Goal: Information Seeking & Learning: Learn about a topic

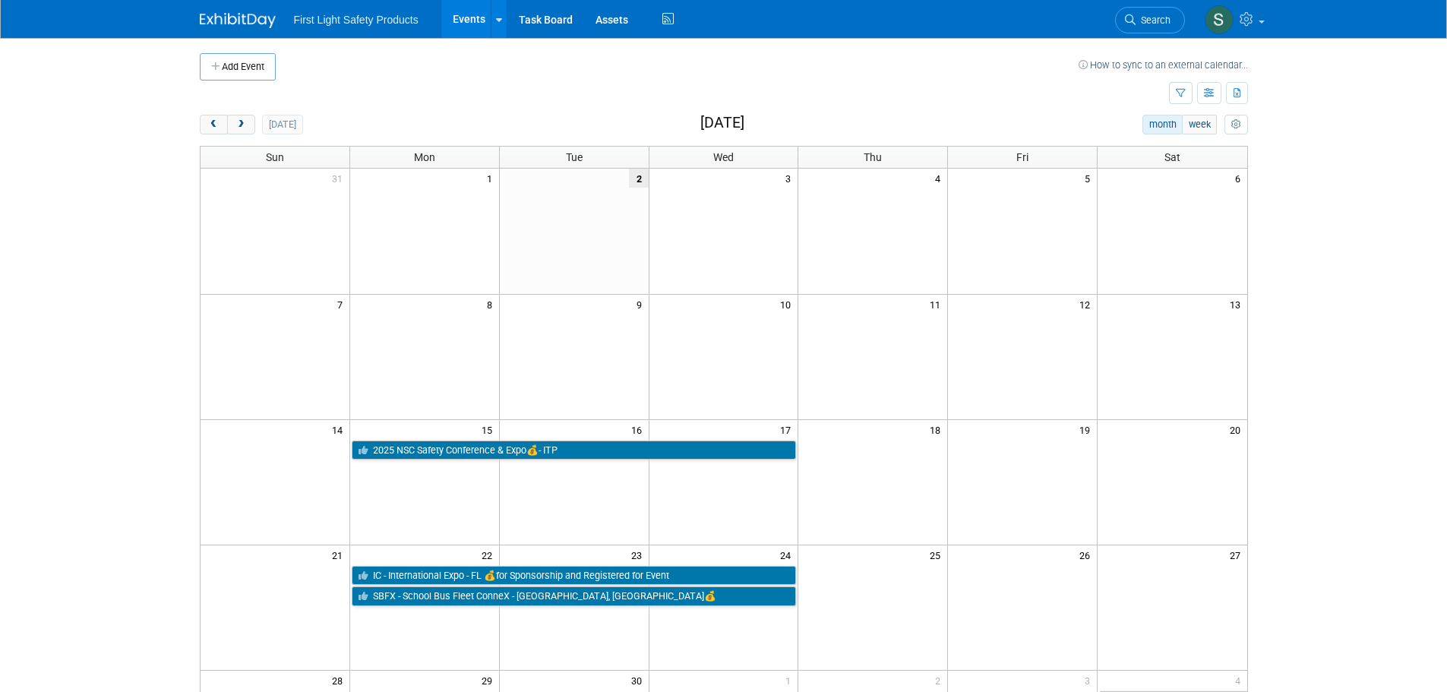
click at [232, 21] on img at bounding box center [238, 20] width 76 height 15
click at [248, 125] on button "next" at bounding box center [241, 125] width 28 height 20
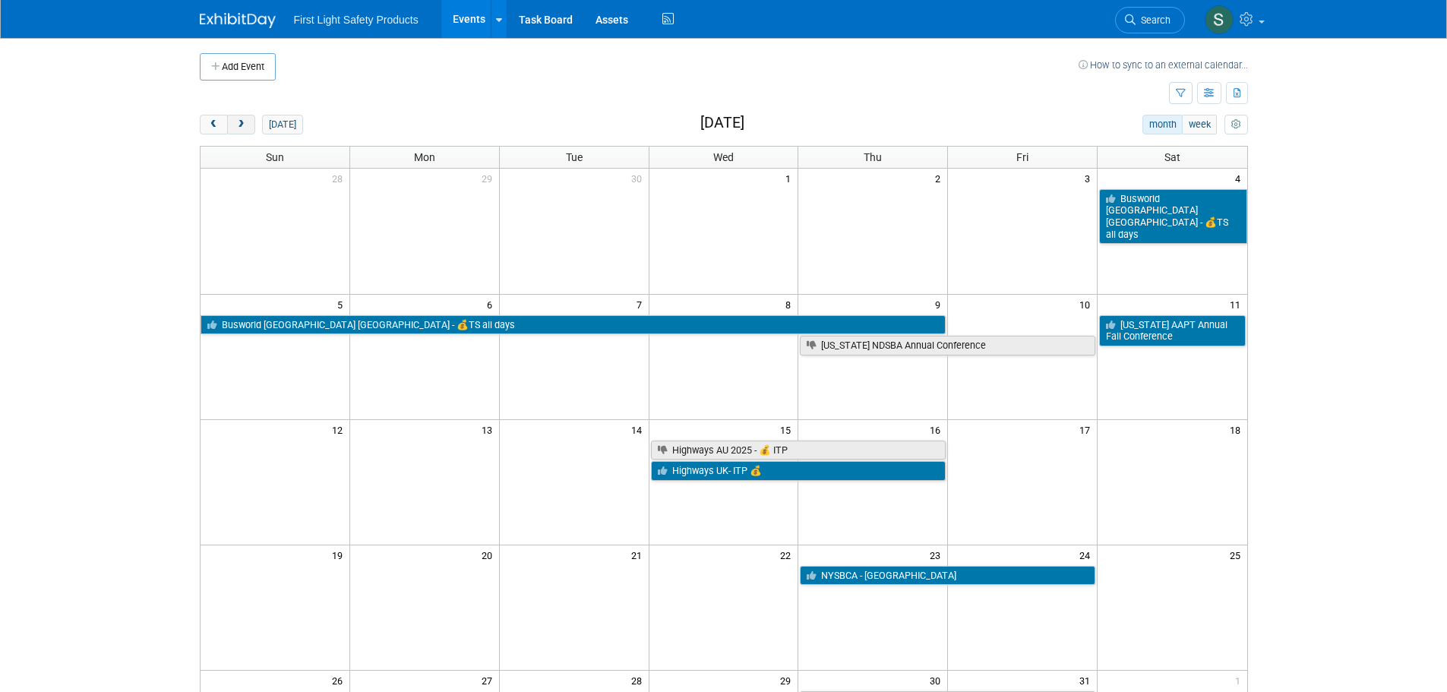
click at [248, 125] on button "next" at bounding box center [241, 125] width 28 height 20
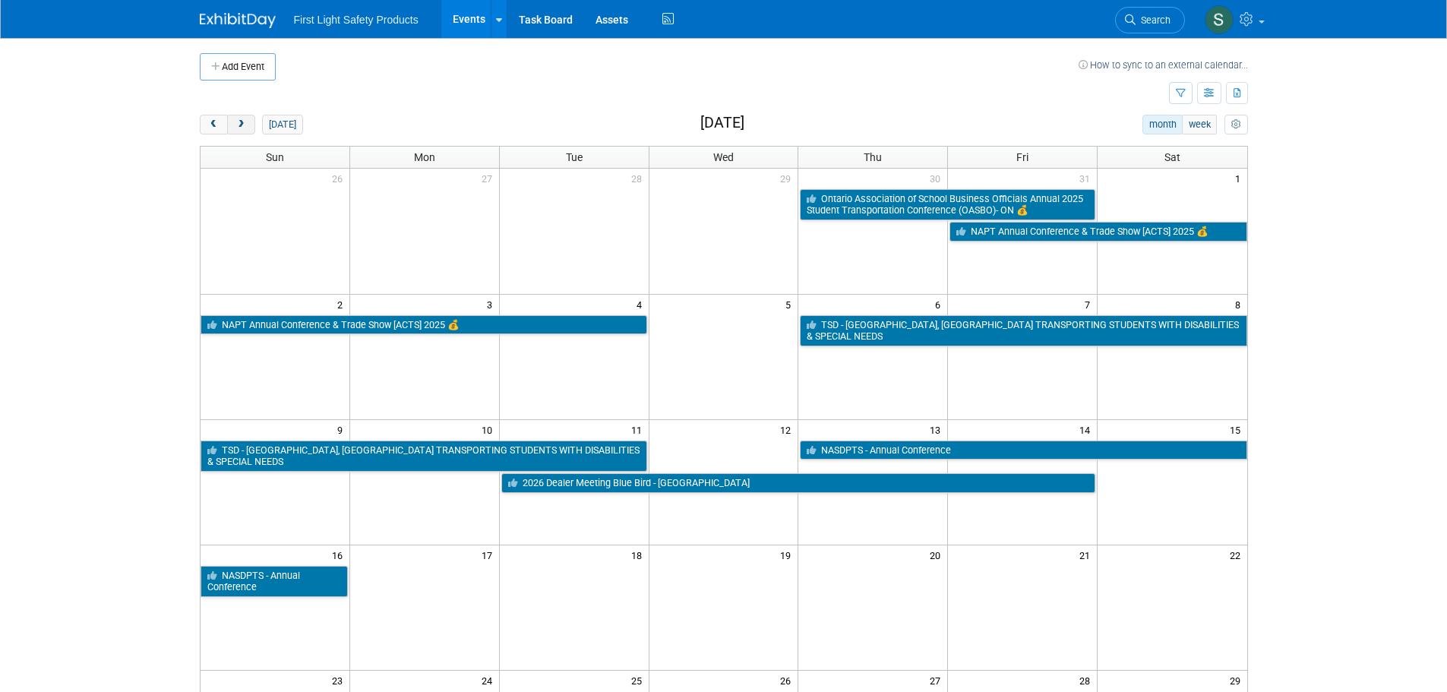
click at [248, 125] on button "next" at bounding box center [241, 125] width 28 height 20
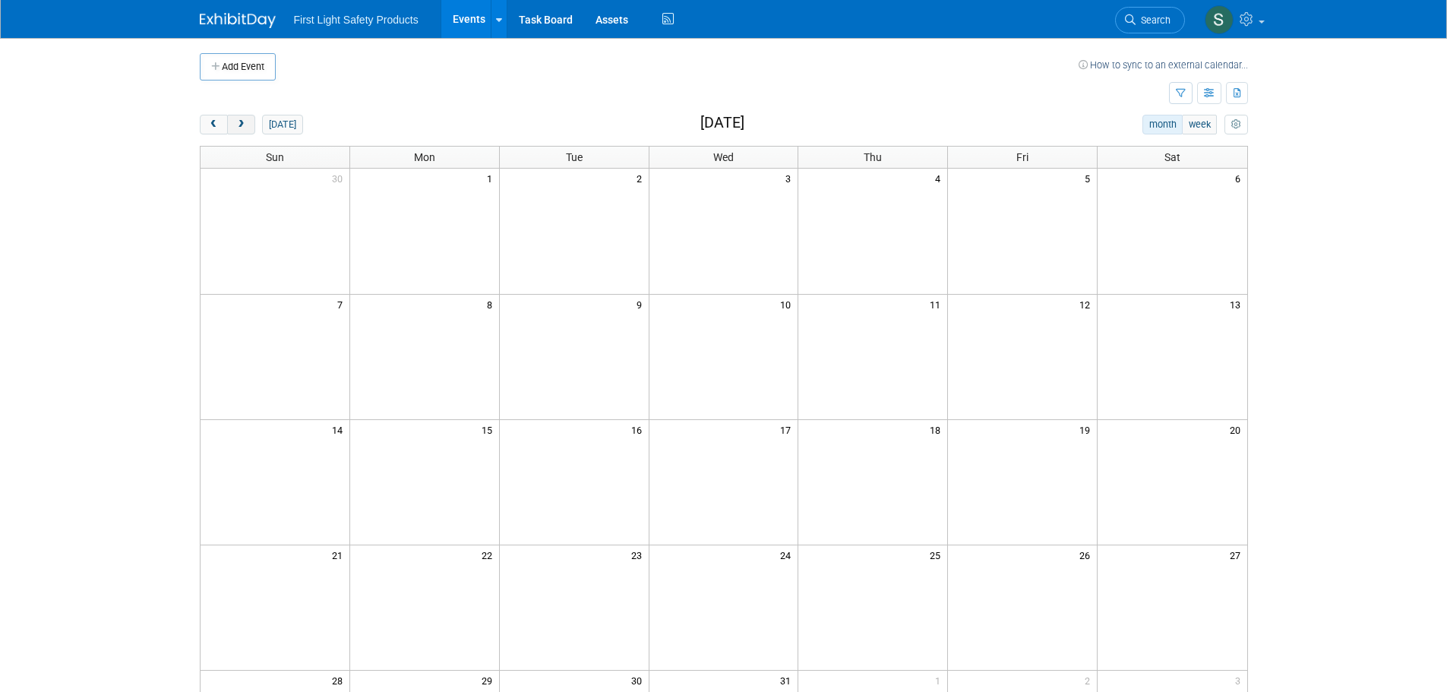
click at [248, 125] on button "next" at bounding box center [241, 125] width 28 height 20
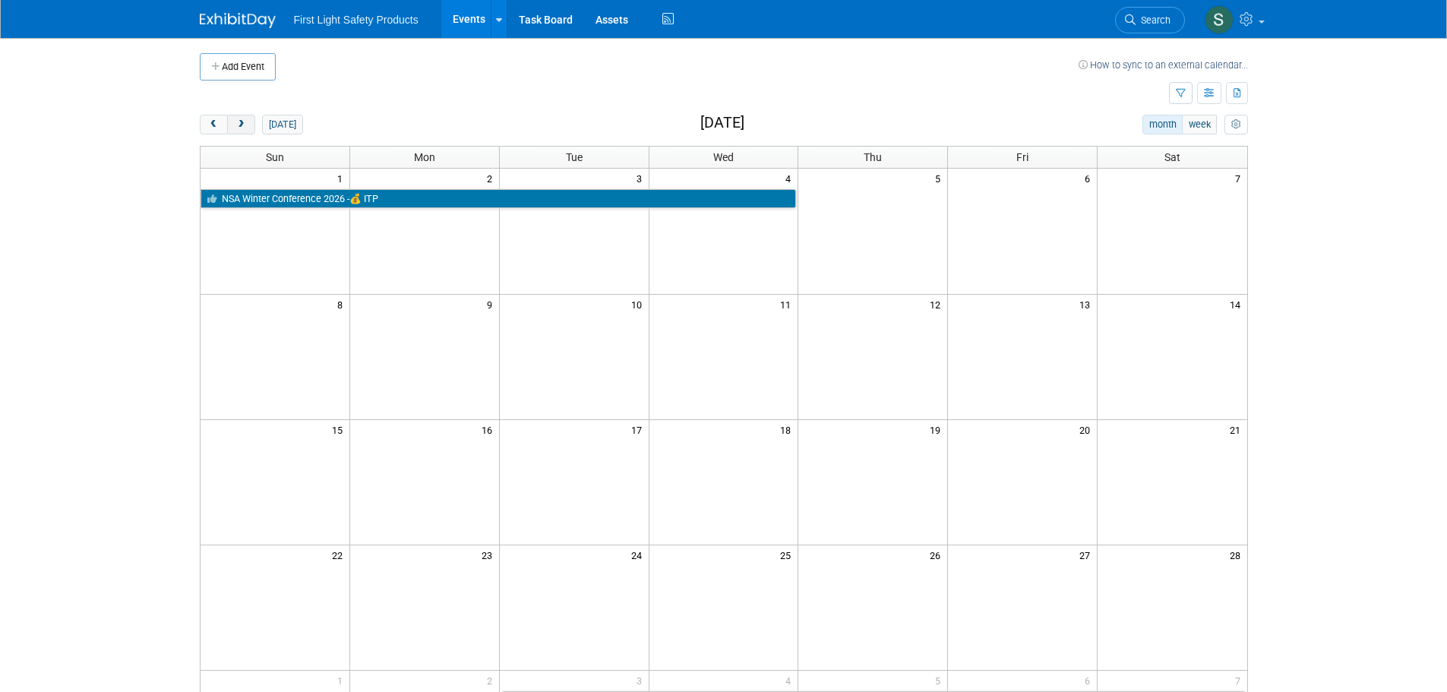
click at [248, 125] on button "next" at bounding box center [241, 125] width 28 height 20
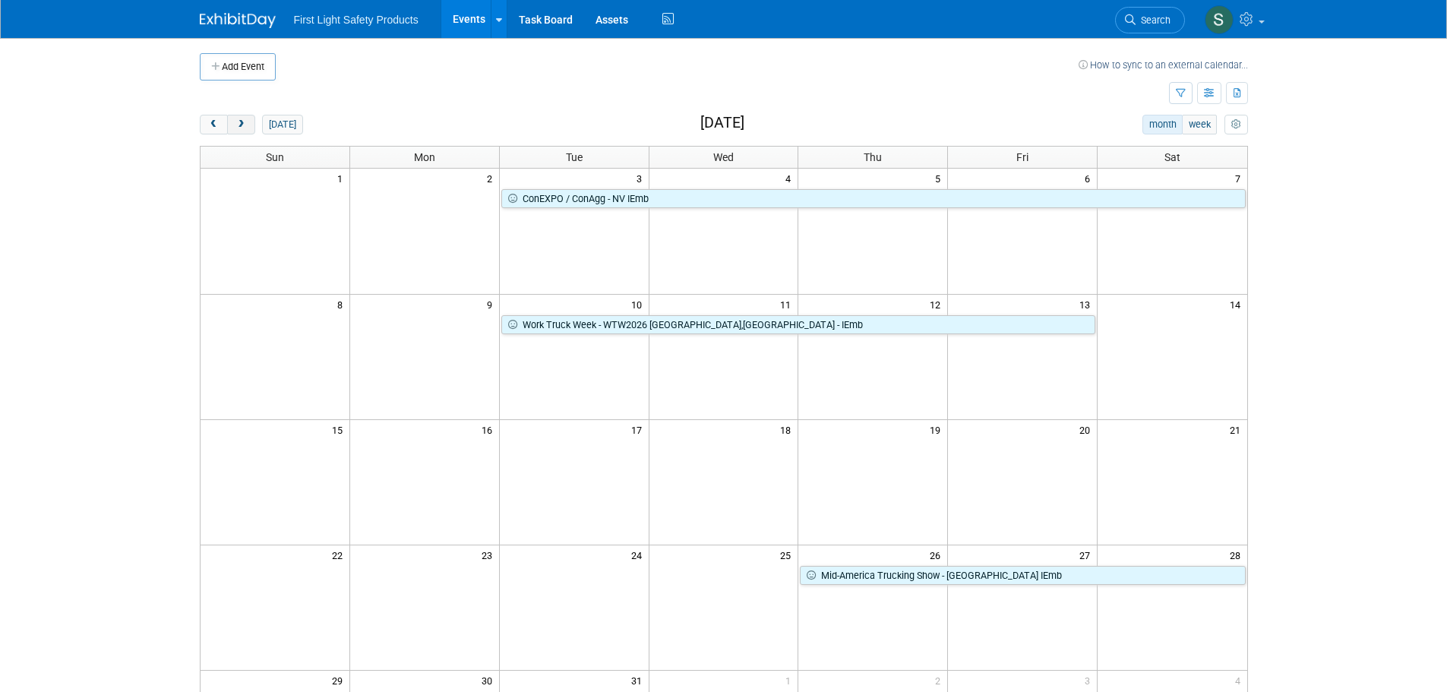
click at [248, 125] on button "next" at bounding box center [241, 125] width 28 height 20
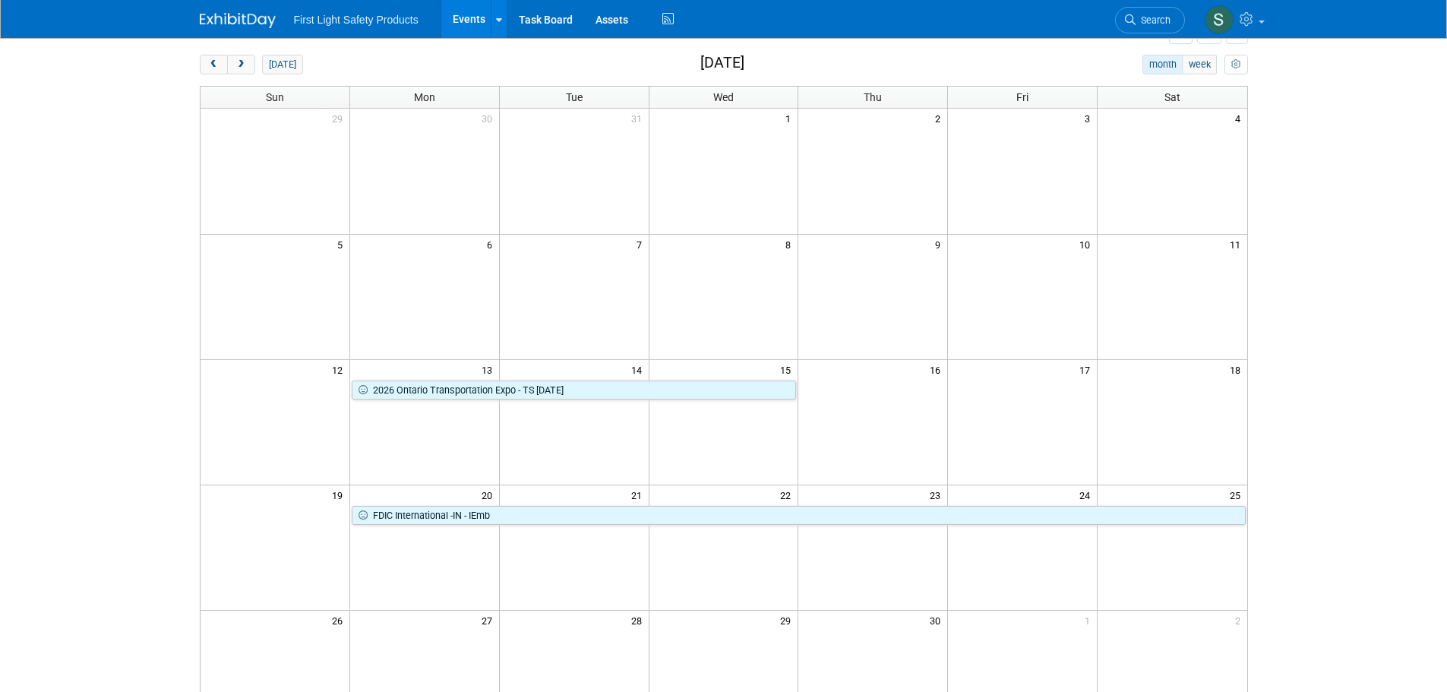
scroll to position [152, 0]
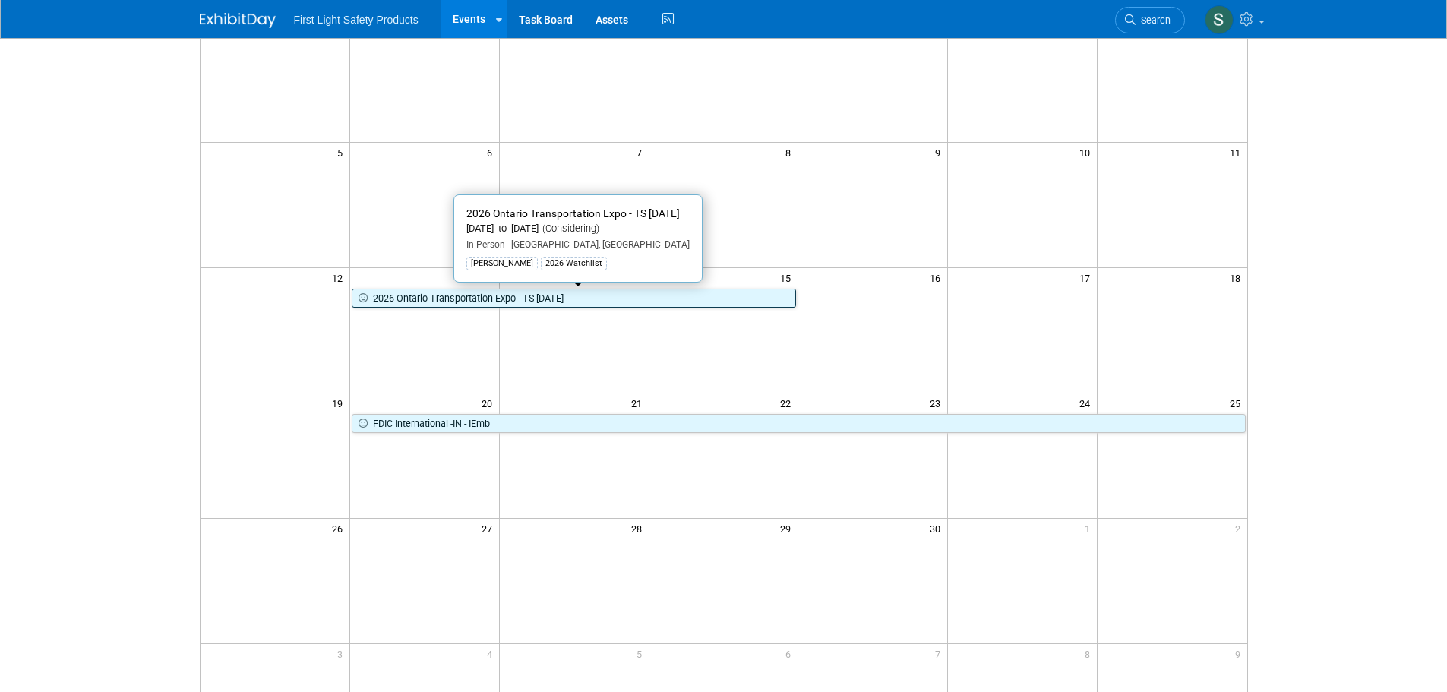
click at [526, 293] on link "2026 Ontario Transportation Expo - TS [DATE]" at bounding box center [574, 299] width 445 height 20
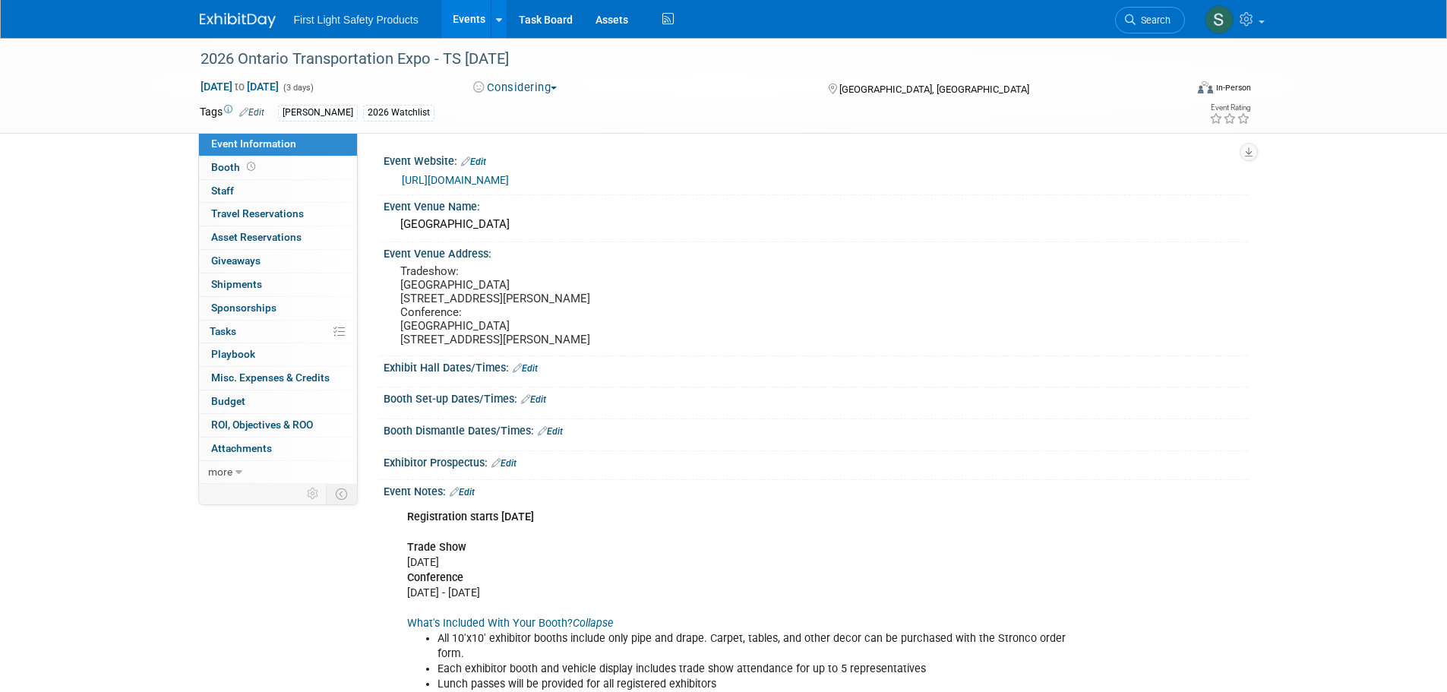
click at [244, 21] on img at bounding box center [238, 20] width 76 height 15
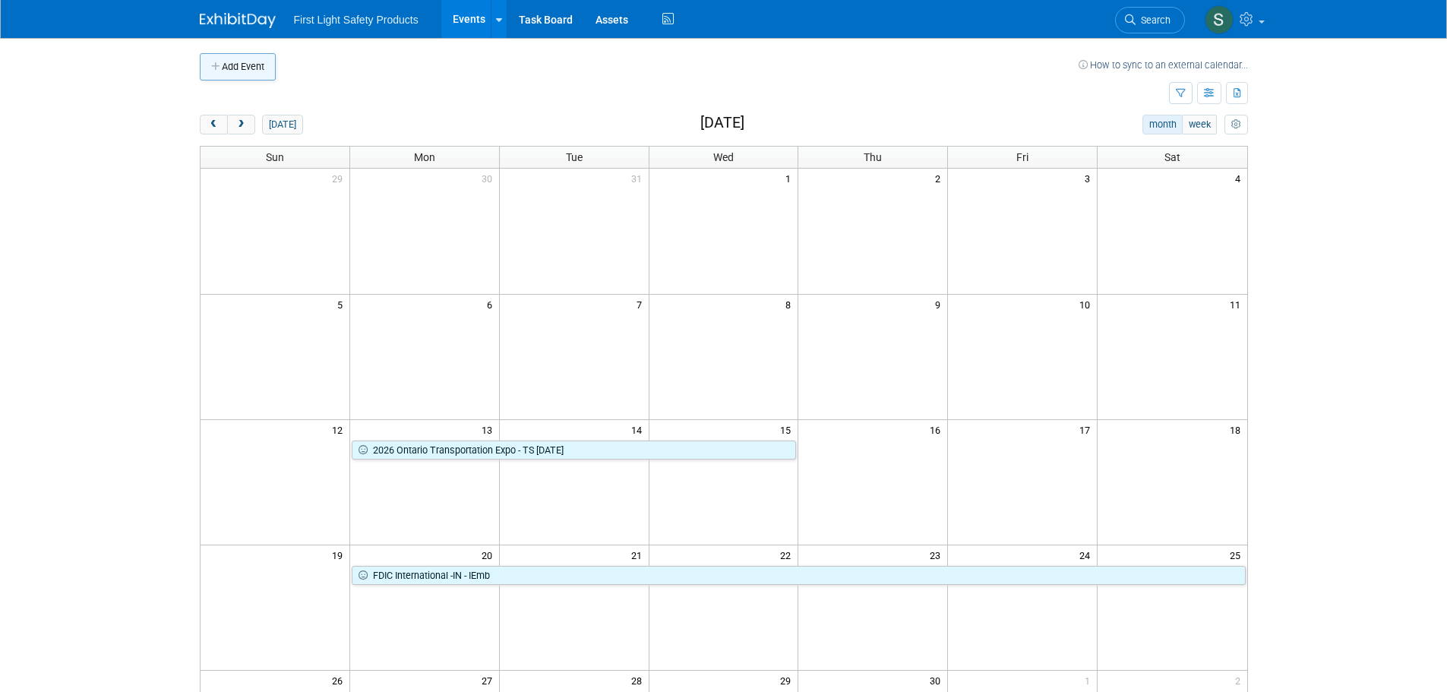
click at [242, 71] on button "Add Event" at bounding box center [238, 66] width 76 height 27
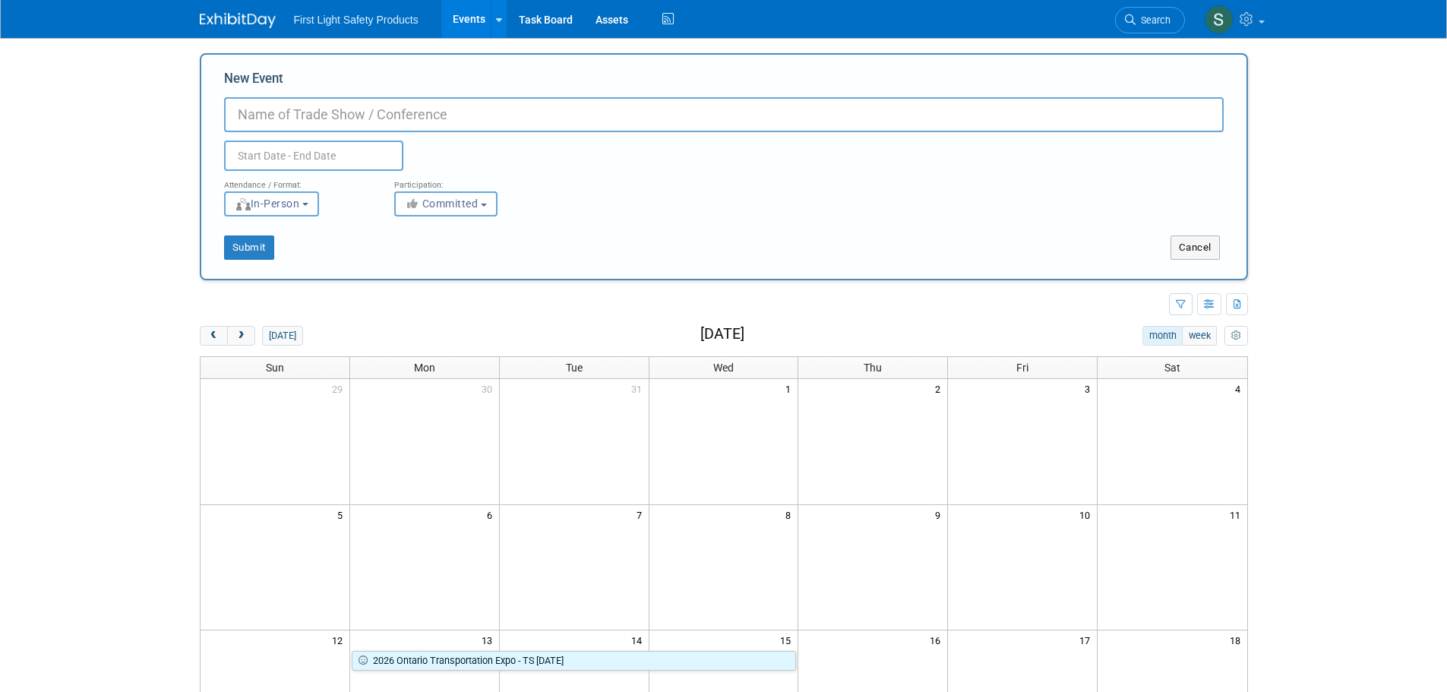
click at [235, 27] on img at bounding box center [238, 20] width 76 height 15
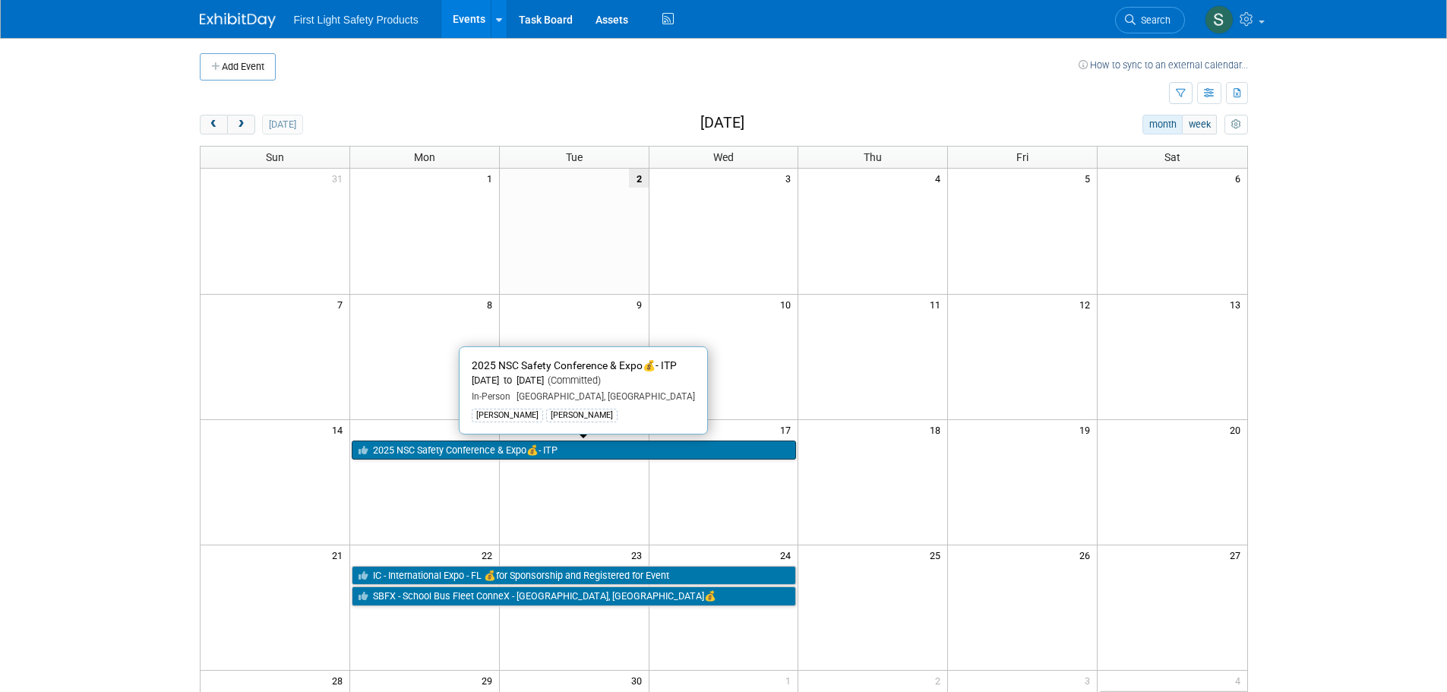
click at [584, 453] on link "2025 NSC Safety Conference & Expo💰- ITP" at bounding box center [574, 451] width 445 height 20
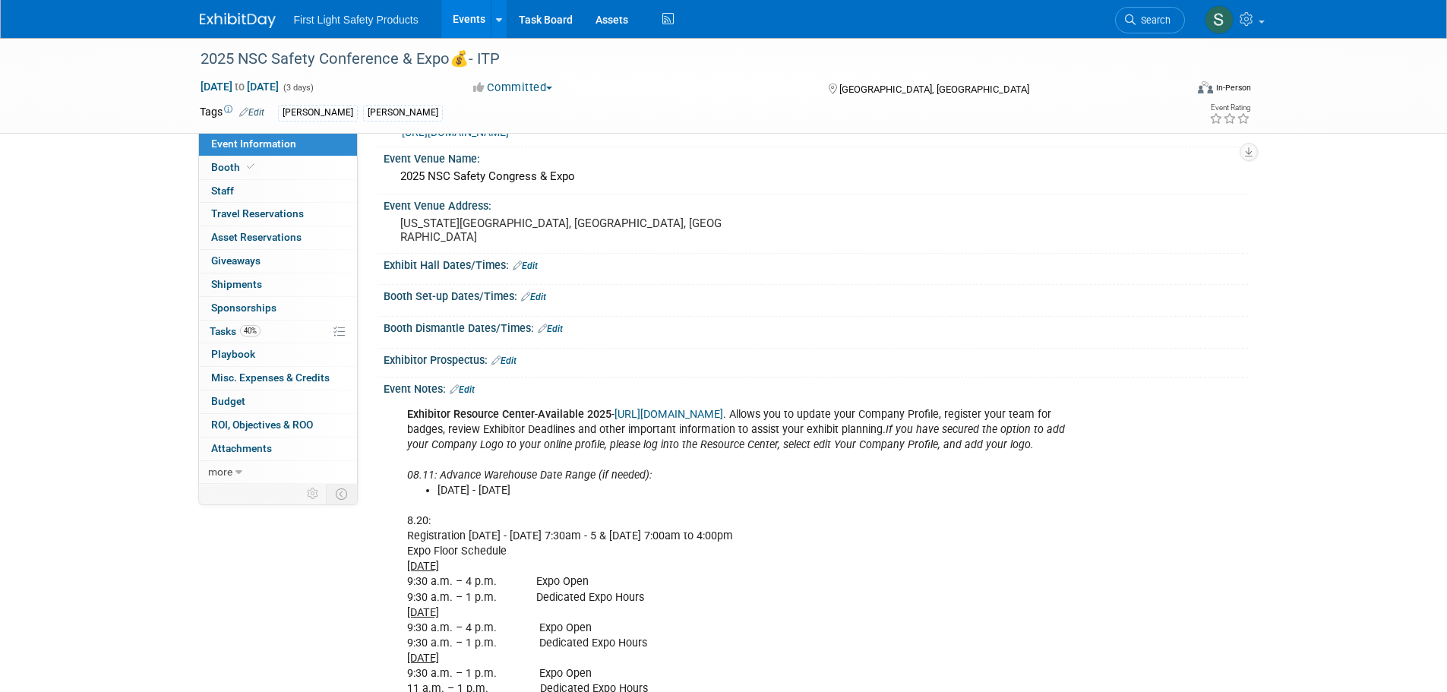
scroll to position [200, 0]
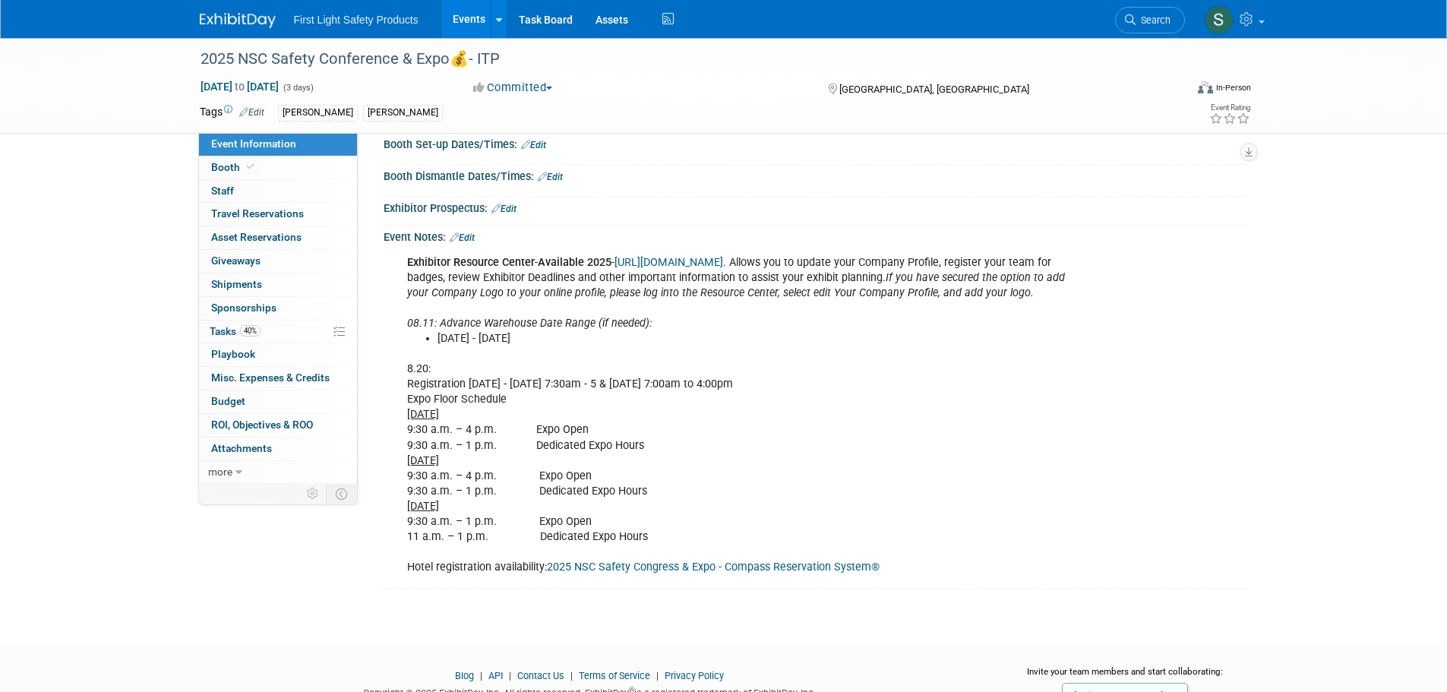
click at [244, 24] on img at bounding box center [238, 20] width 76 height 15
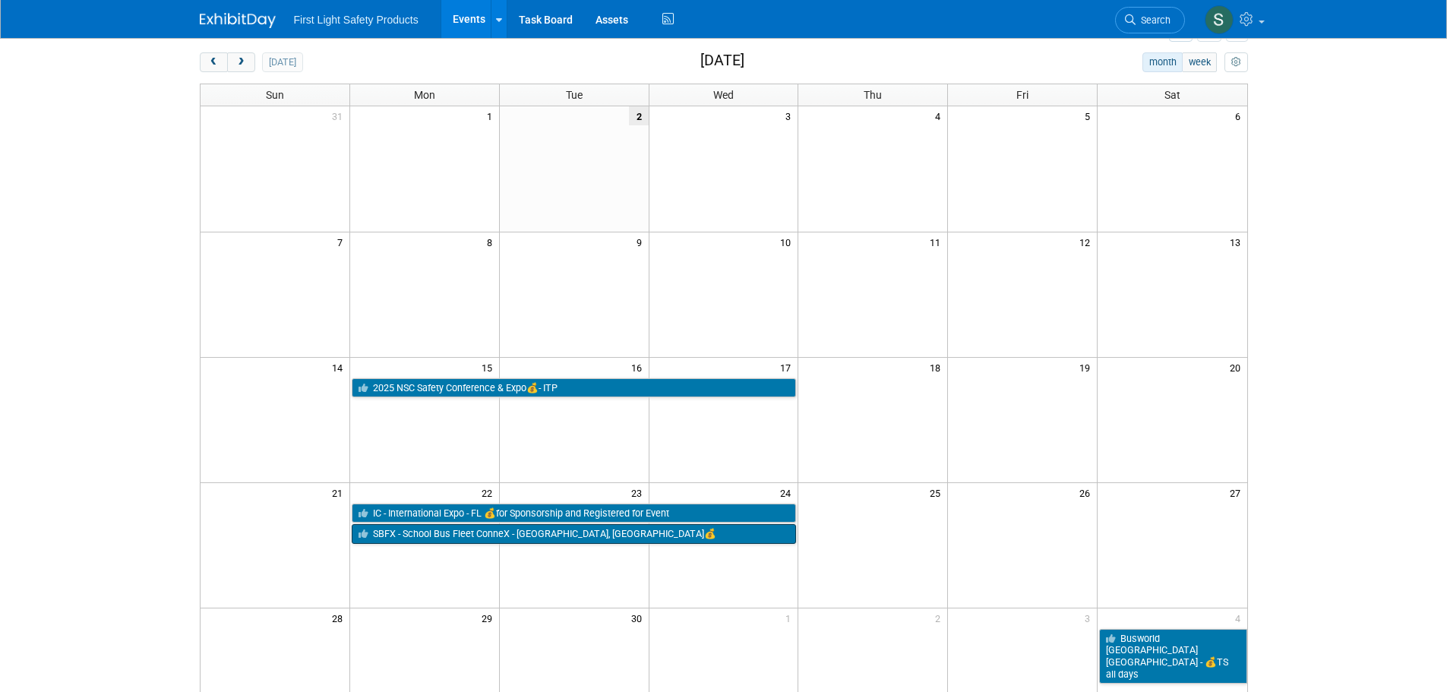
scroll to position [152, 0]
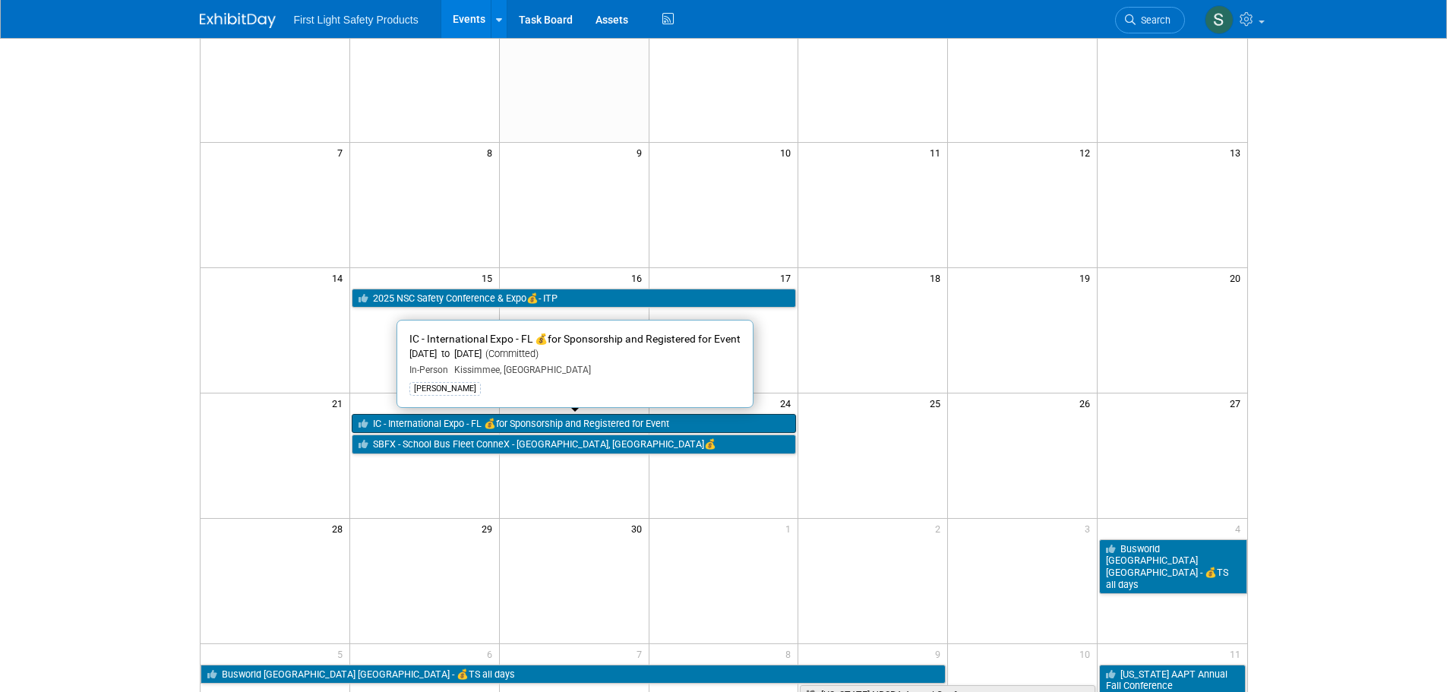
click at [671, 420] on link "IC - International Expo - FL 💰for Sponsorship and Registered for Event" at bounding box center [574, 424] width 445 height 20
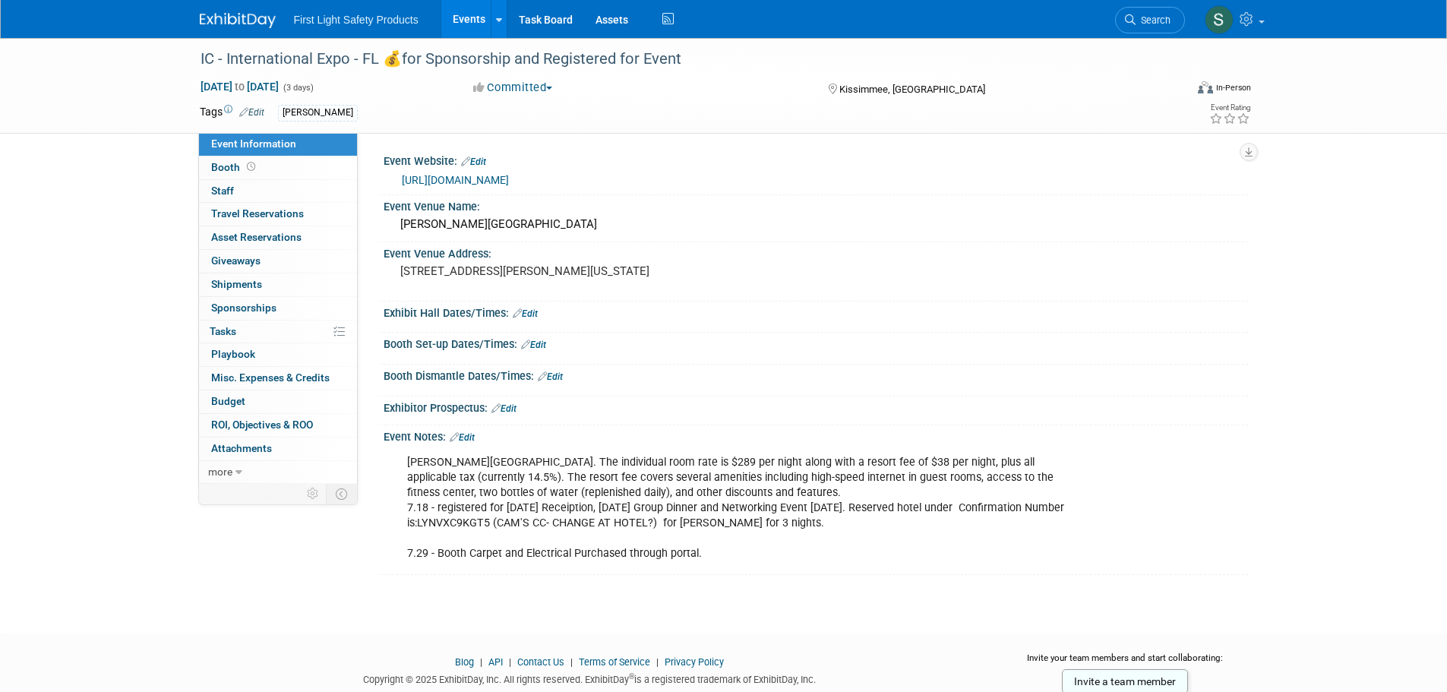
scroll to position [47, 0]
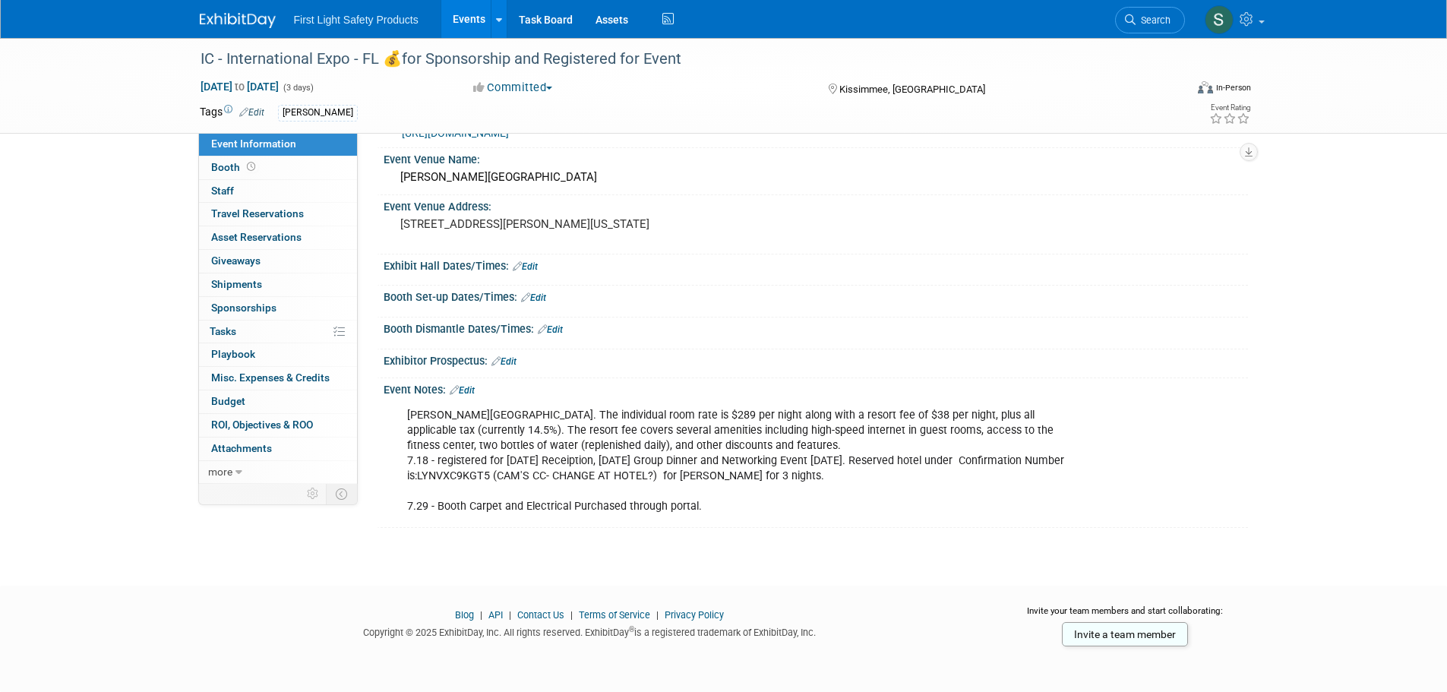
click at [244, 19] on img at bounding box center [238, 20] width 76 height 15
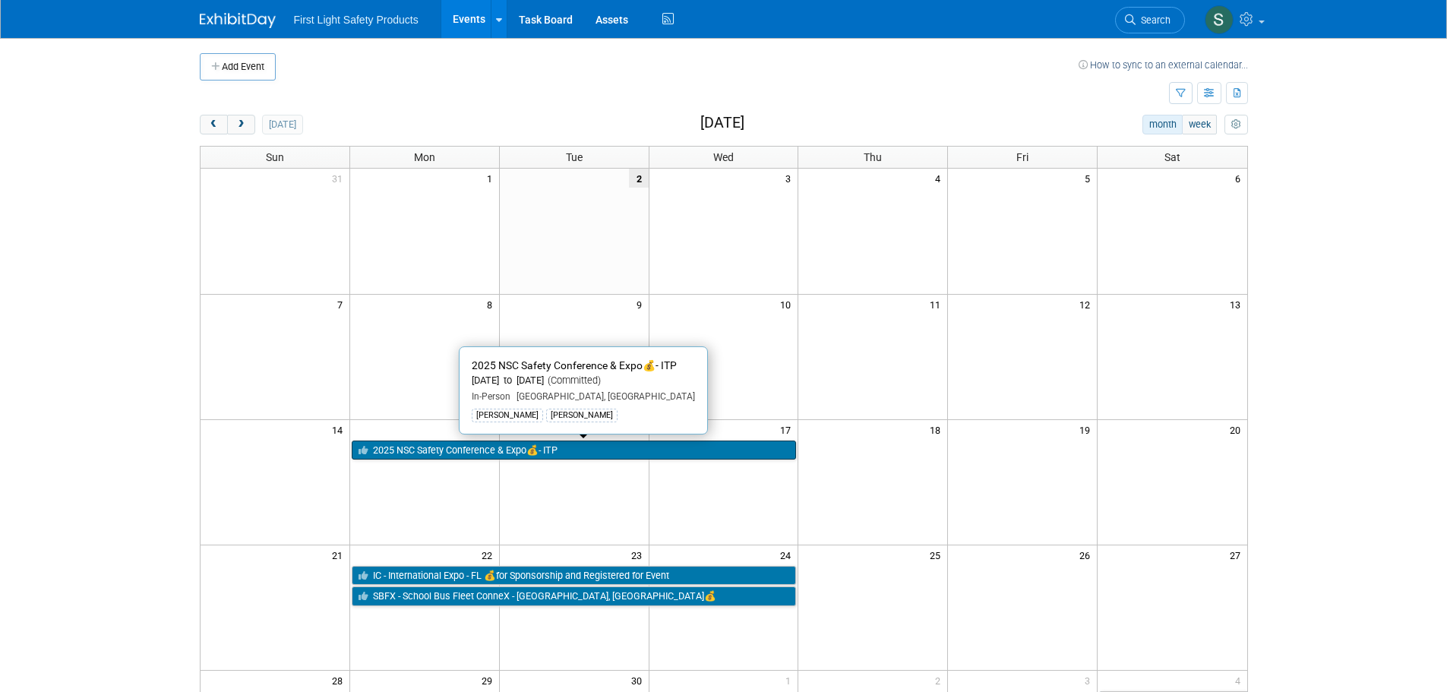
scroll to position [152, 0]
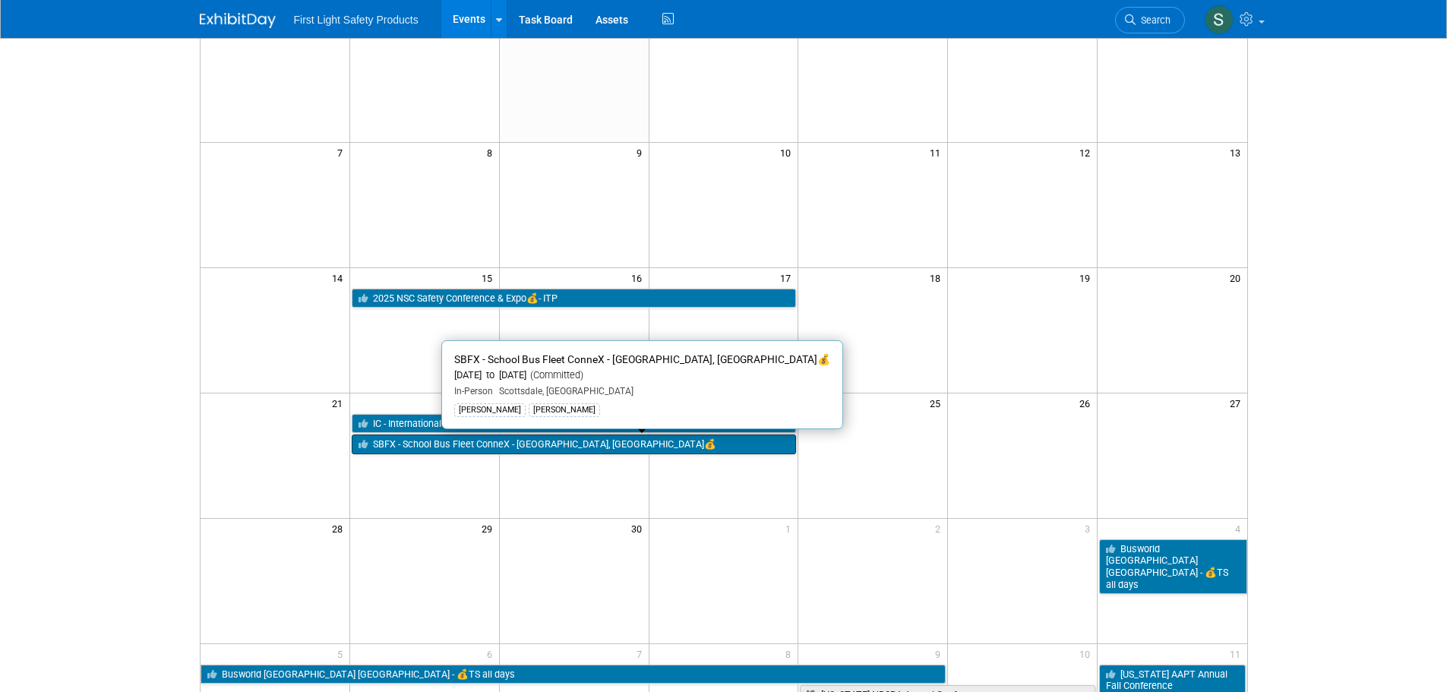
click at [602, 441] on link "SBFX - School Bus Fleet ConneX - [GEOGRAPHIC_DATA], [GEOGRAPHIC_DATA]💰" at bounding box center [574, 444] width 445 height 20
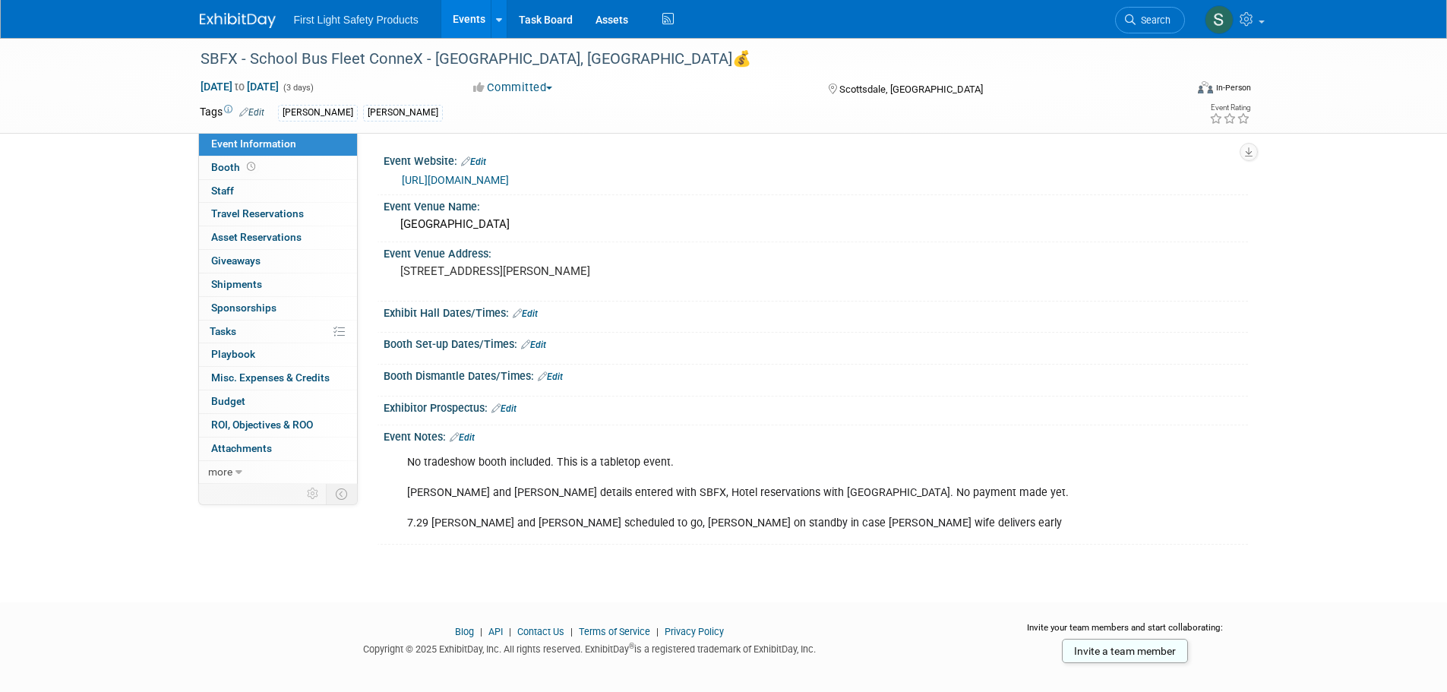
click at [494, 178] on link "https://www.schoolbusfleetconnex.com/" at bounding box center [455, 180] width 107 height 12
click at [251, 24] on img at bounding box center [238, 20] width 76 height 15
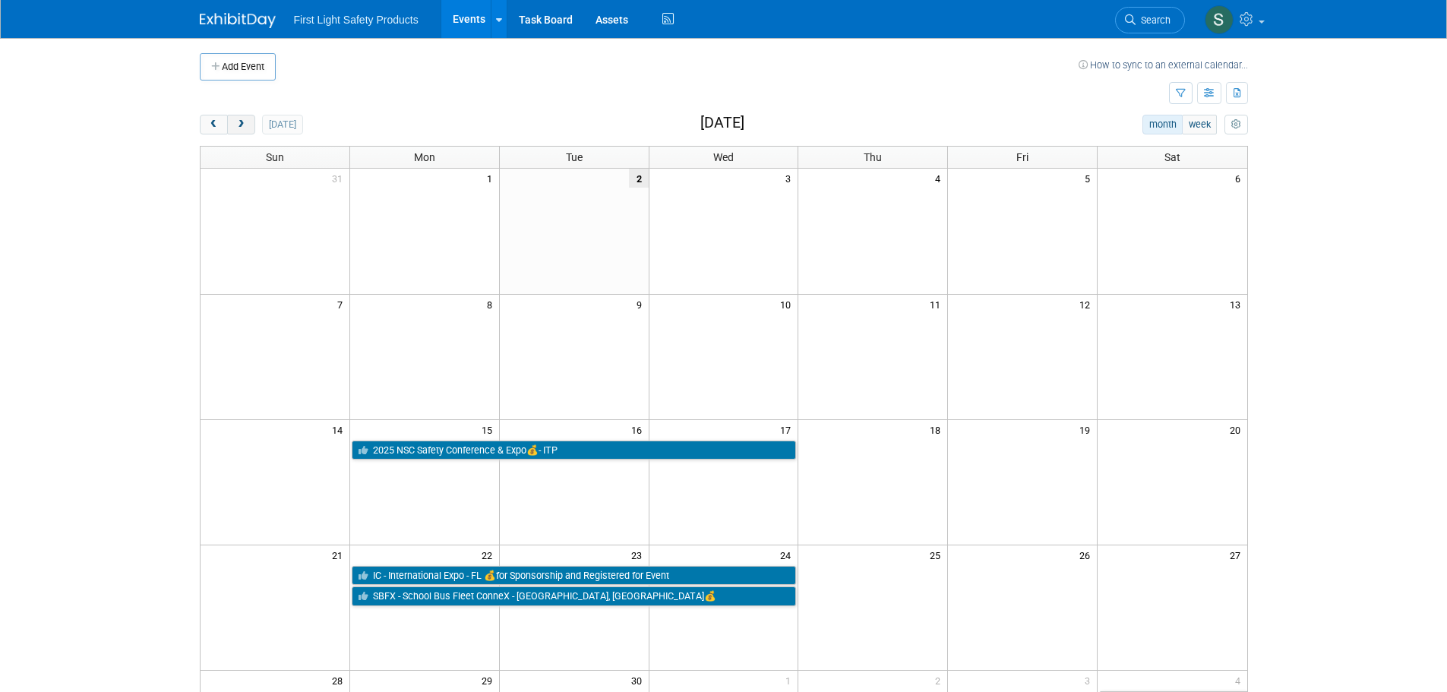
click at [243, 125] on span "next" at bounding box center [240, 125] width 11 height 10
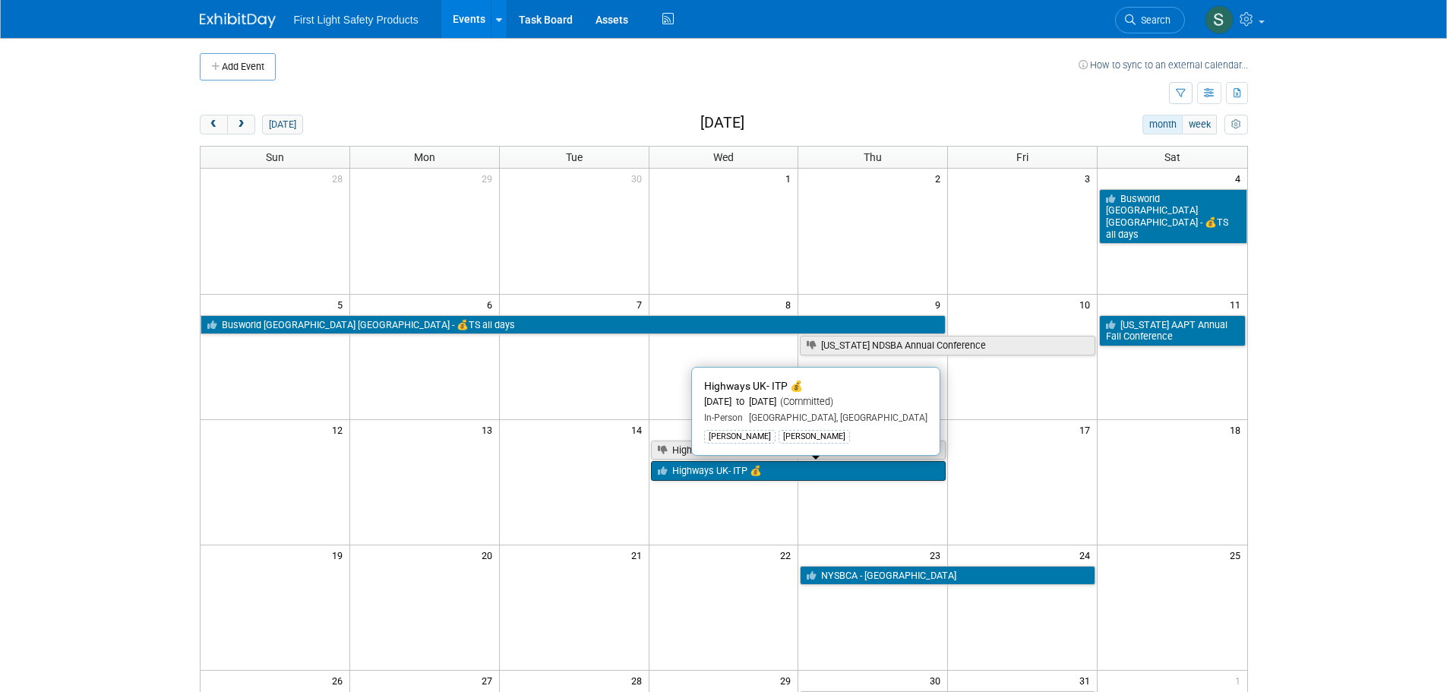
click at [873, 475] on link "Highways UK- ITP 💰" at bounding box center [798, 471] width 295 height 20
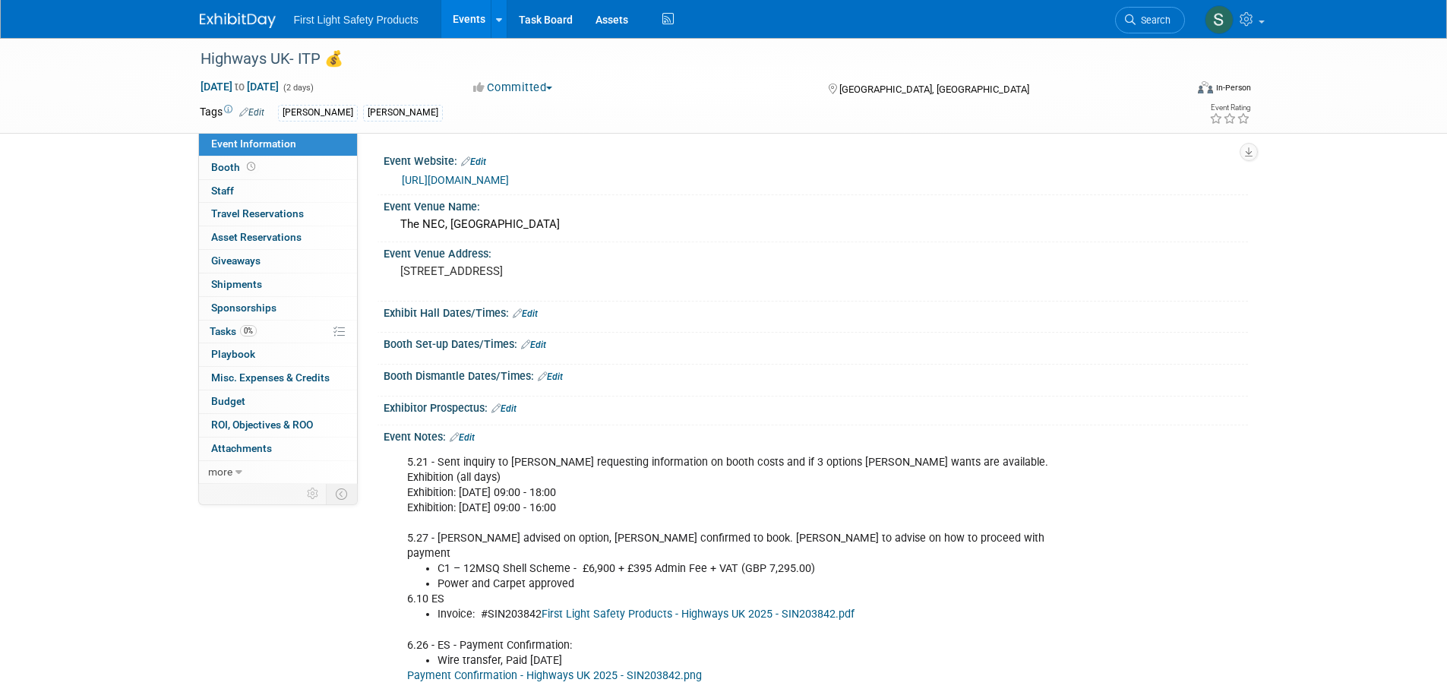
click at [509, 184] on link "https://www.terrapinn.com/exhibition/highways-uk/sponsors-and-exhibitors.stm" at bounding box center [455, 180] width 107 height 12
click at [226, 13] on img at bounding box center [238, 20] width 76 height 15
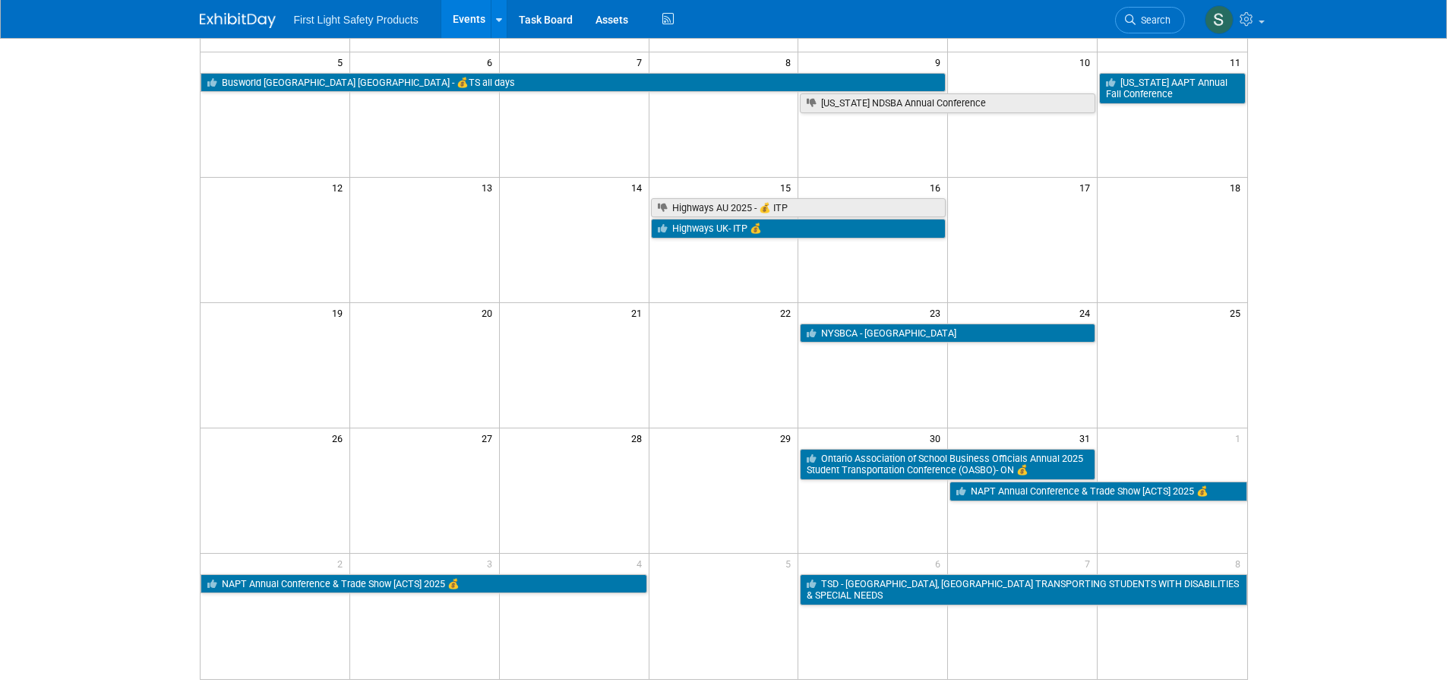
scroll to position [304, 0]
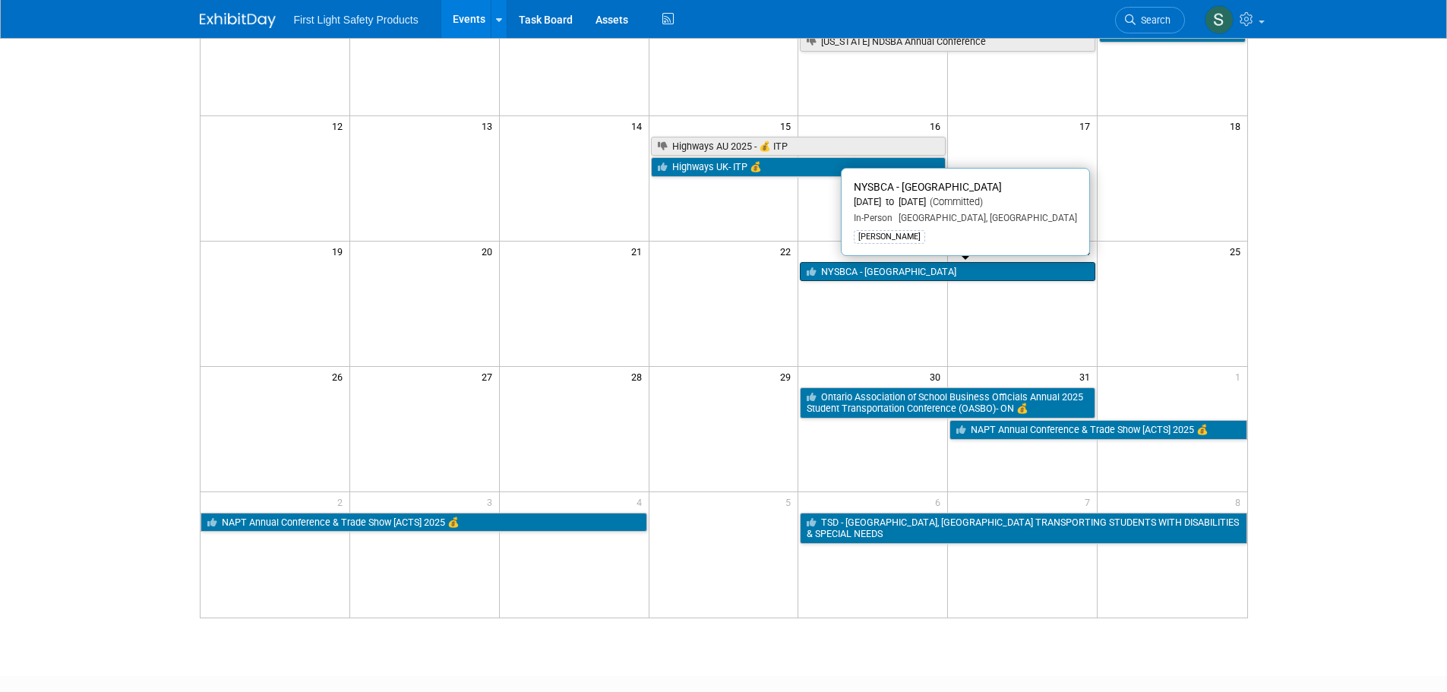
click at [1011, 267] on link "NYSBCA - [GEOGRAPHIC_DATA]" at bounding box center [947, 272] width 295 height 20
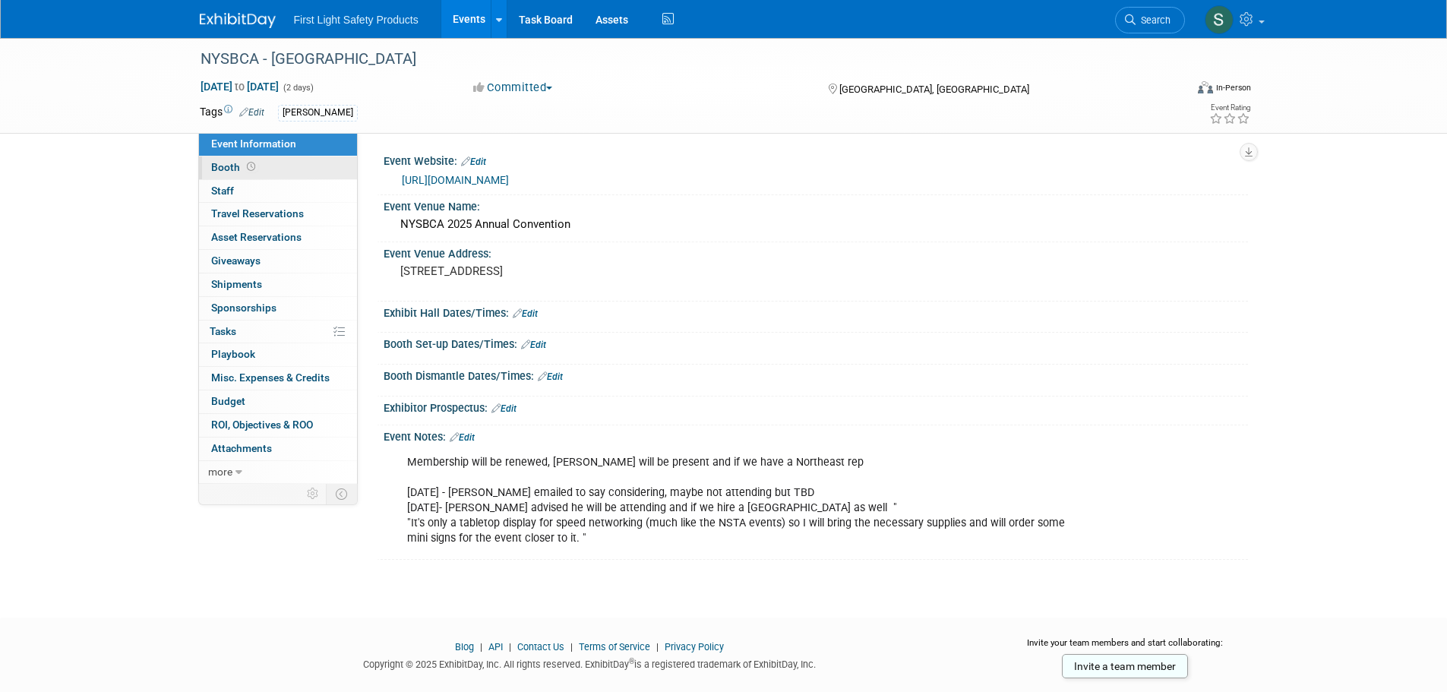
click at [314, 171] on link "Booth" at bounding box center [278, 167] width 158 height 23
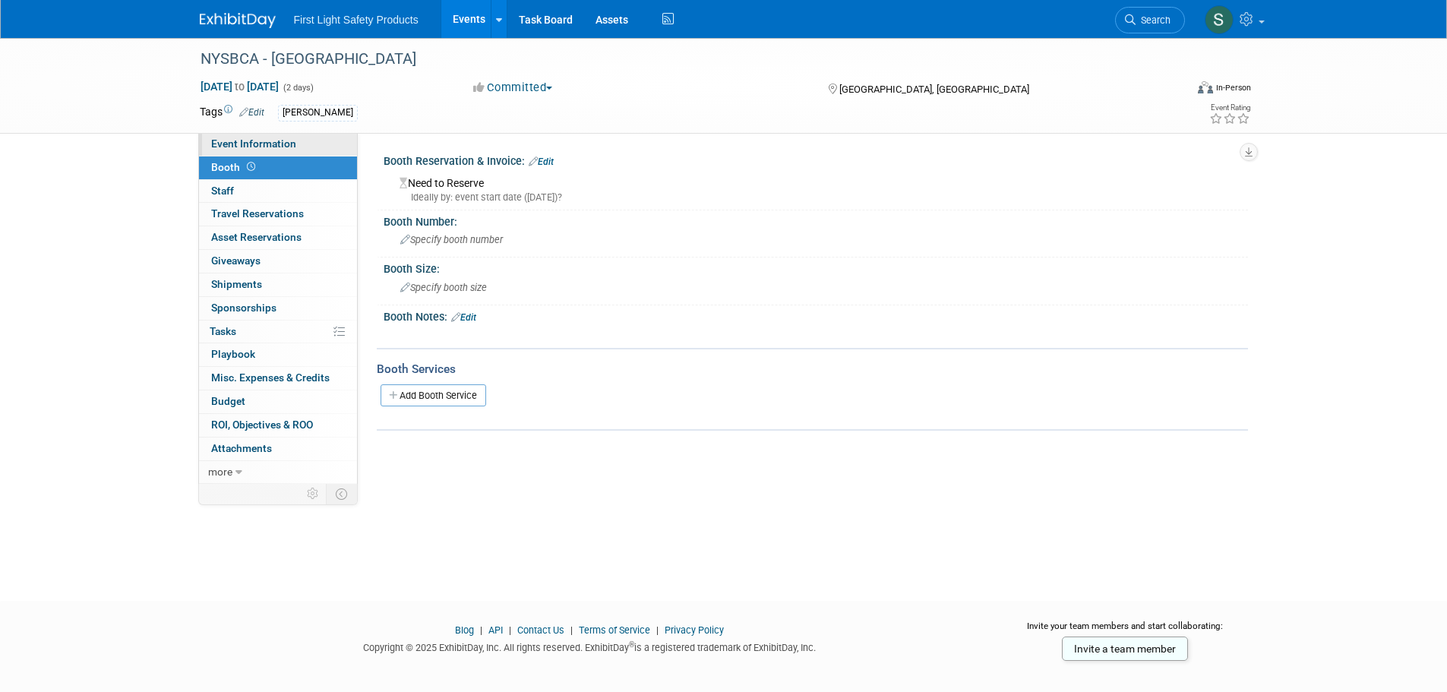
click at [274, 147] on span "Event Information" at bounding box center [253, 143] width 85 height 12
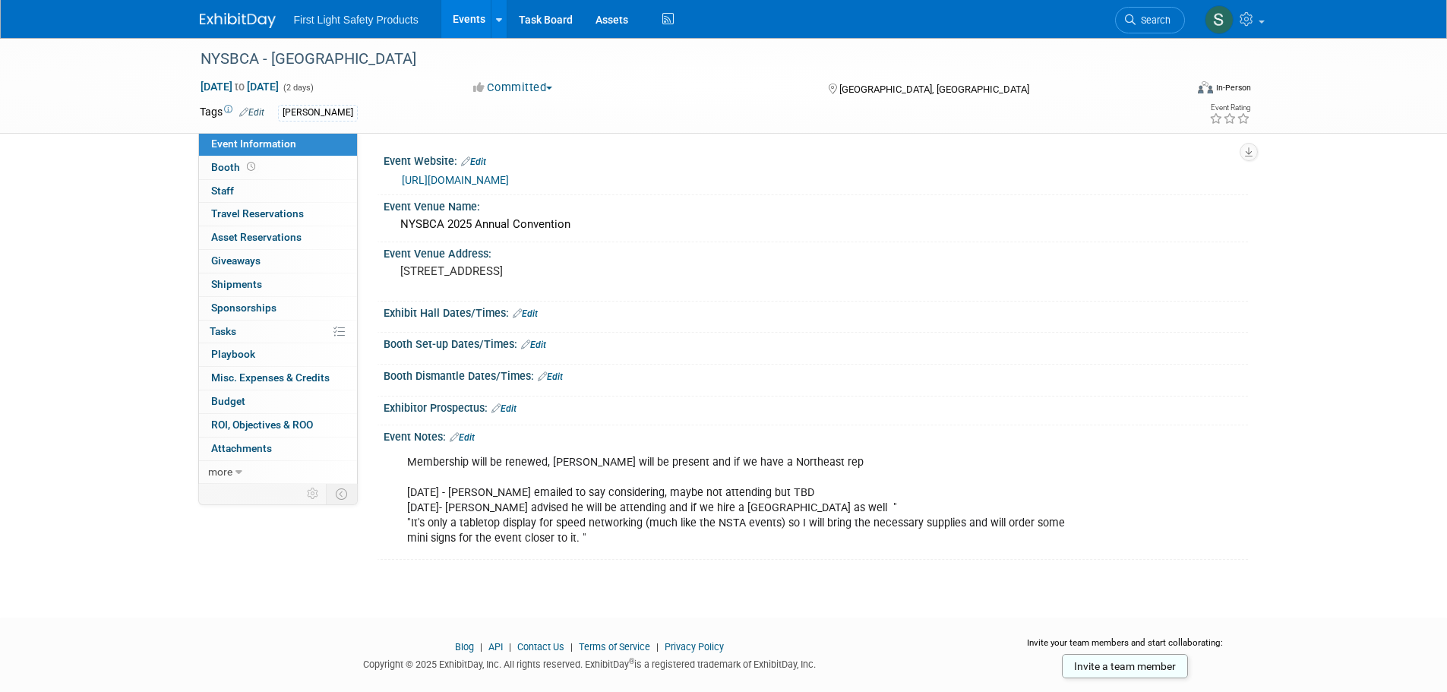
click at [475, 187] on div "https://www.nysbca.com/event-5978485" at bounding box center [819, 180] width 835 height 17
click at [475, 182] on link "https://www.nysbca.com/event-5978485" at bounding box center [455, 180] width 107 height 12
click at [220, 24] on img at bounding box center [238, 20] width 76 height 15
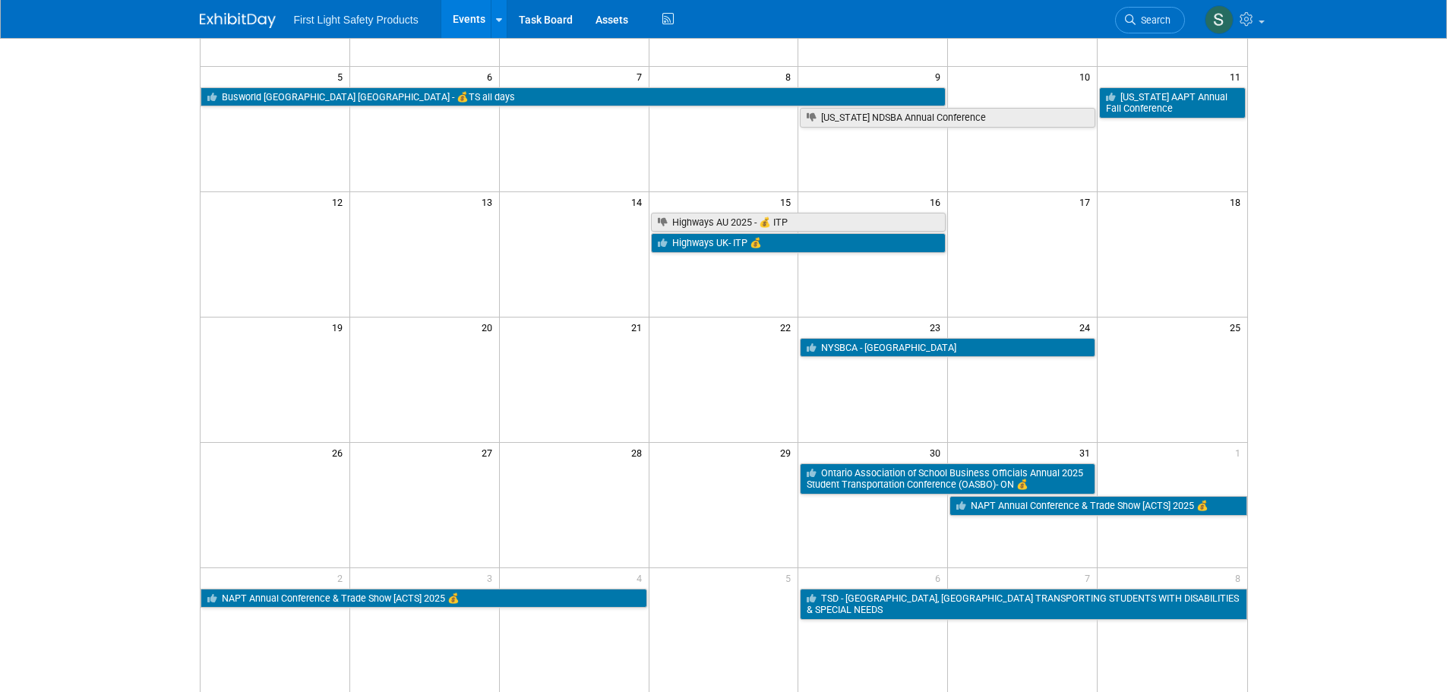
scroll to position [304, 0]
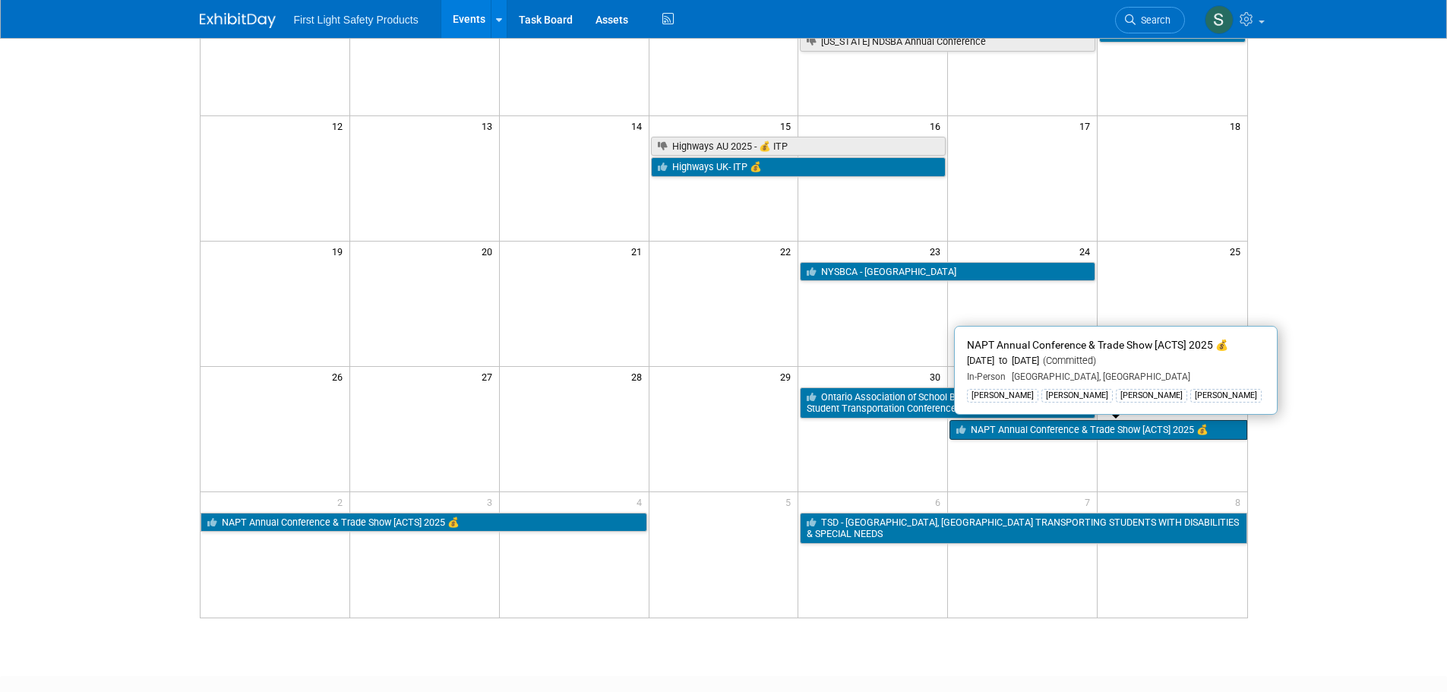
click at [1046, 428] on link "NAPT Annual Conference & Trade Show [ACTS] 2025 💰" at bounding box center [1097, 430] width 297 height 20
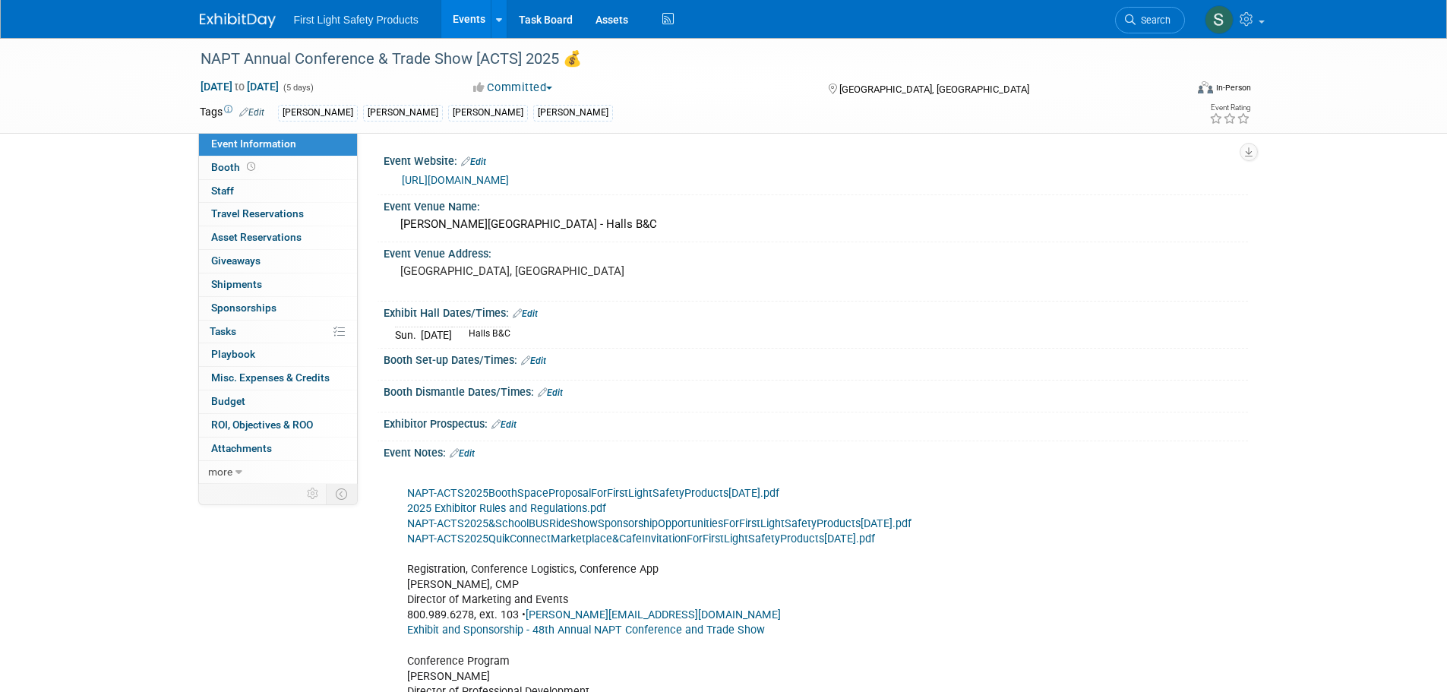
click at [509, 175] on link "https://web.cvent.com/event/5ac73fc0-9999-40b1-a421-97dbb26e36ca/websitePage:2a…" at bounding box center [455, 180] width 107 height 12
